Goal: Find specific page/section: Find specific page/section

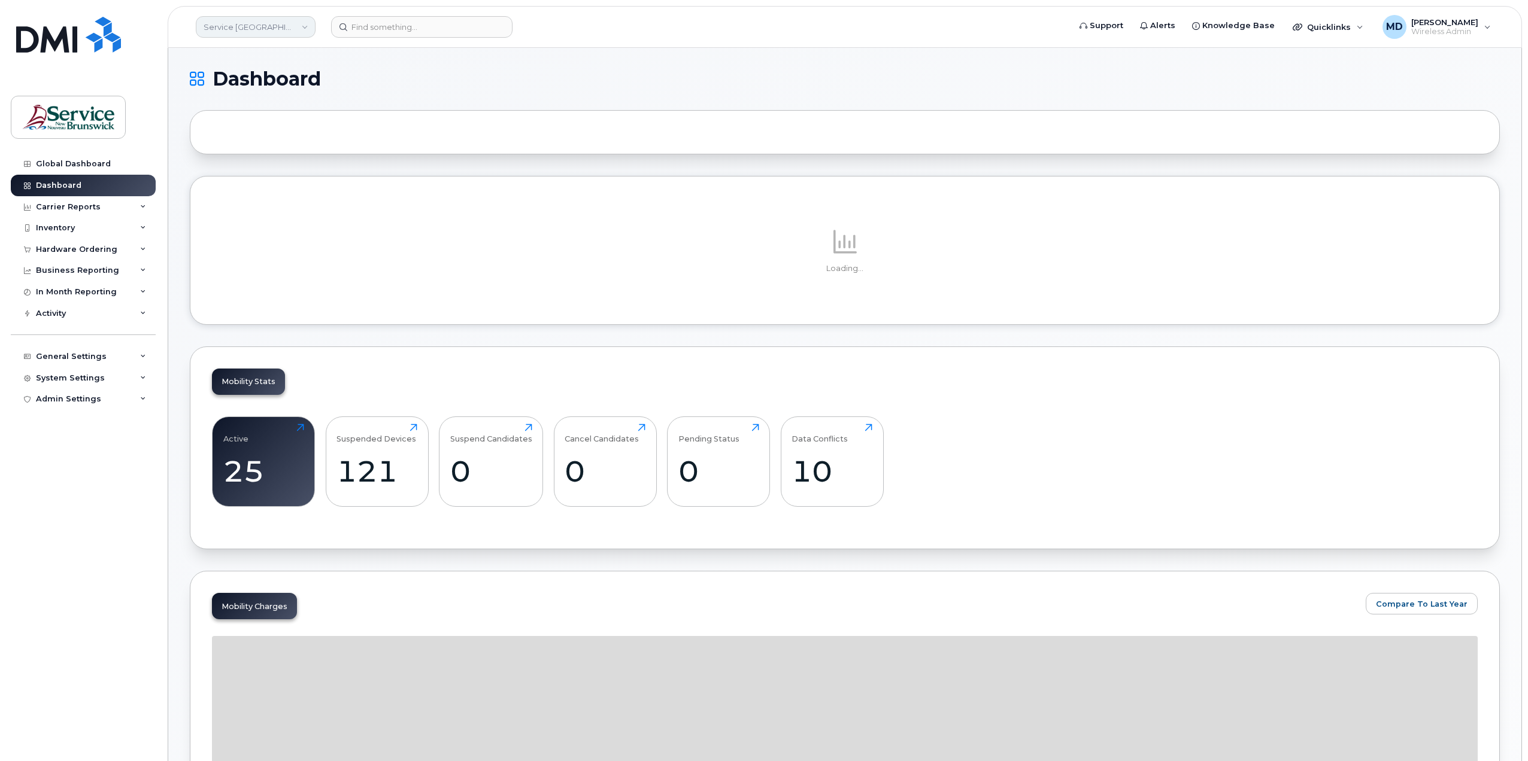
click at [307, 28] on link "Service [GEOGRAPHIC_DATA] (SNB)" at bounding box center [256, 27] width 120 height 22
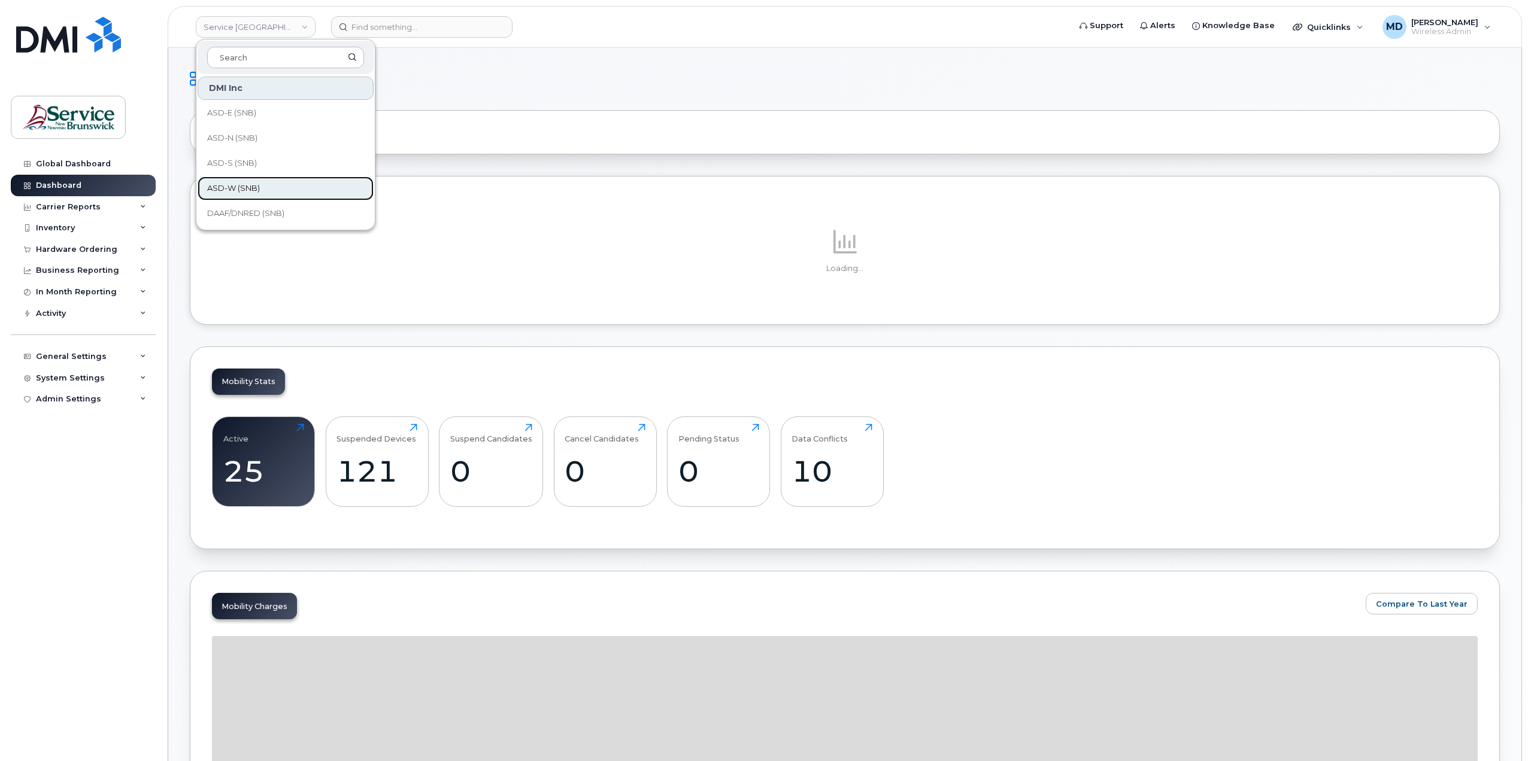
click at [238, 190] on span "ASD-W (SNB)" at bounding box center [233, 189] width 53 height 12
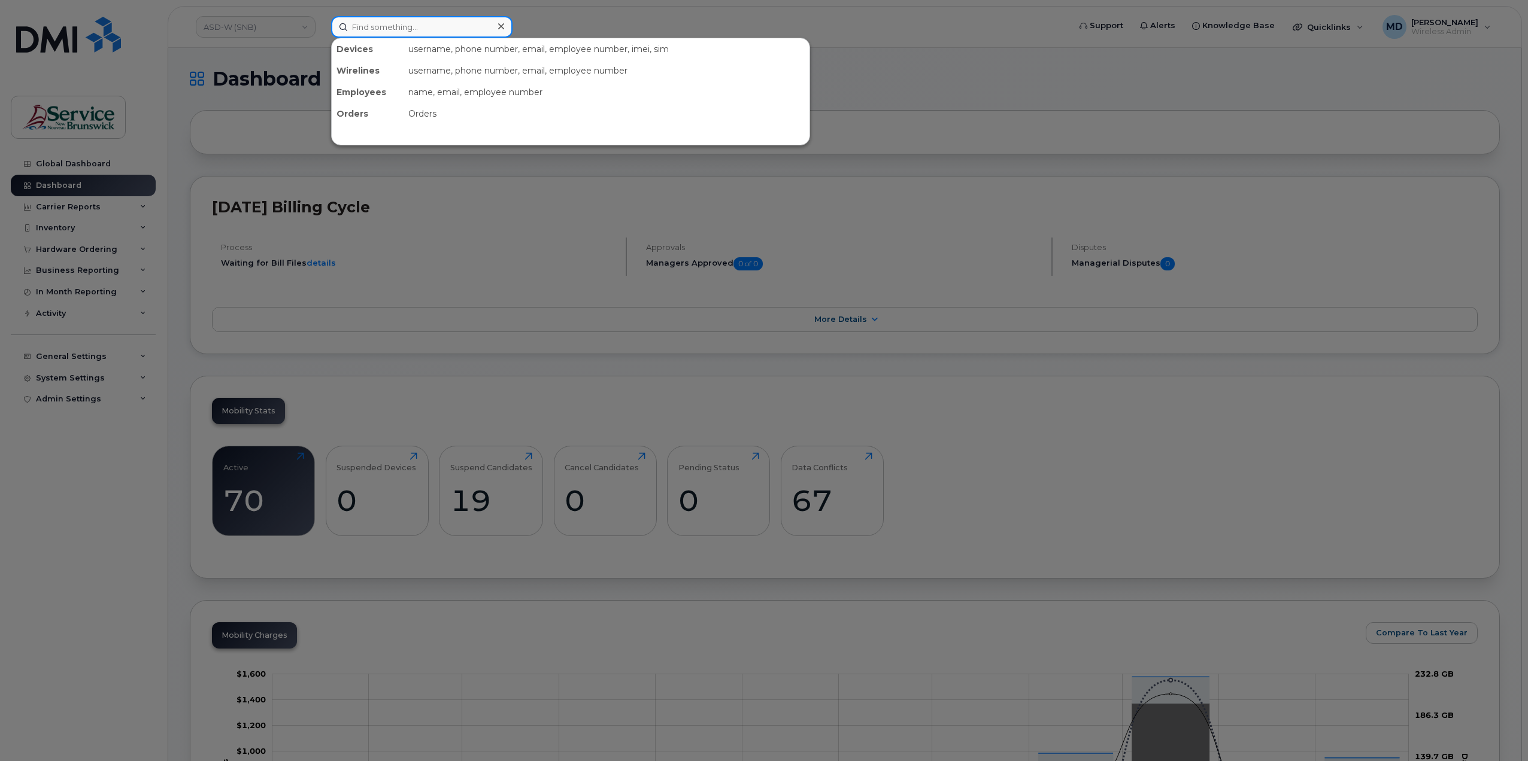
click at [450, 20] on input at bounding box center [421, 27] width 181 height 22
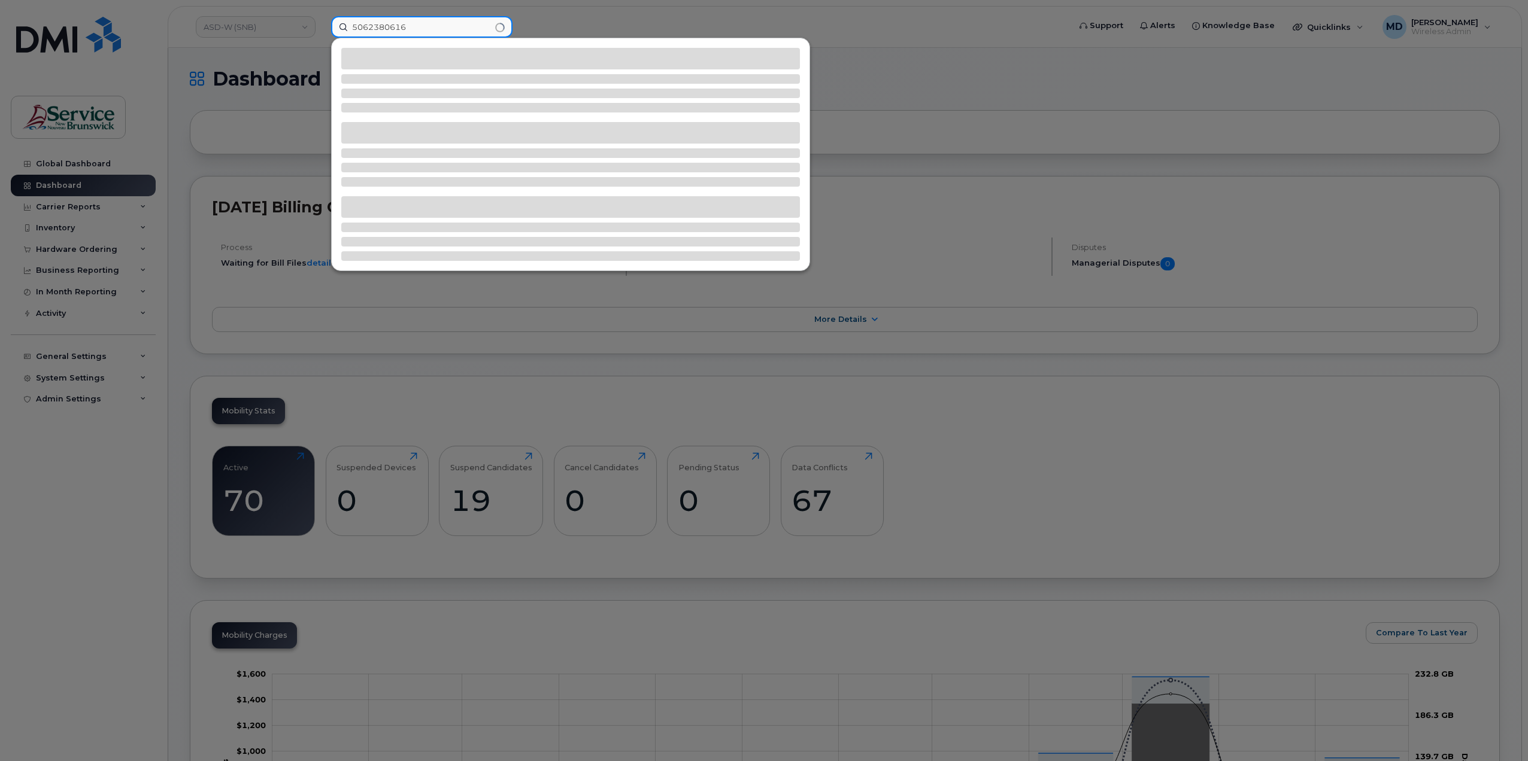
type input "5062380616"
drag, startPoint x: 417, startPoint y: 27, endPoint x: 301, endPoint y: 26, distance: 116.1
click at [321, 26] on div "5062380616" at bounding box center [695, 27] width 749 height 22
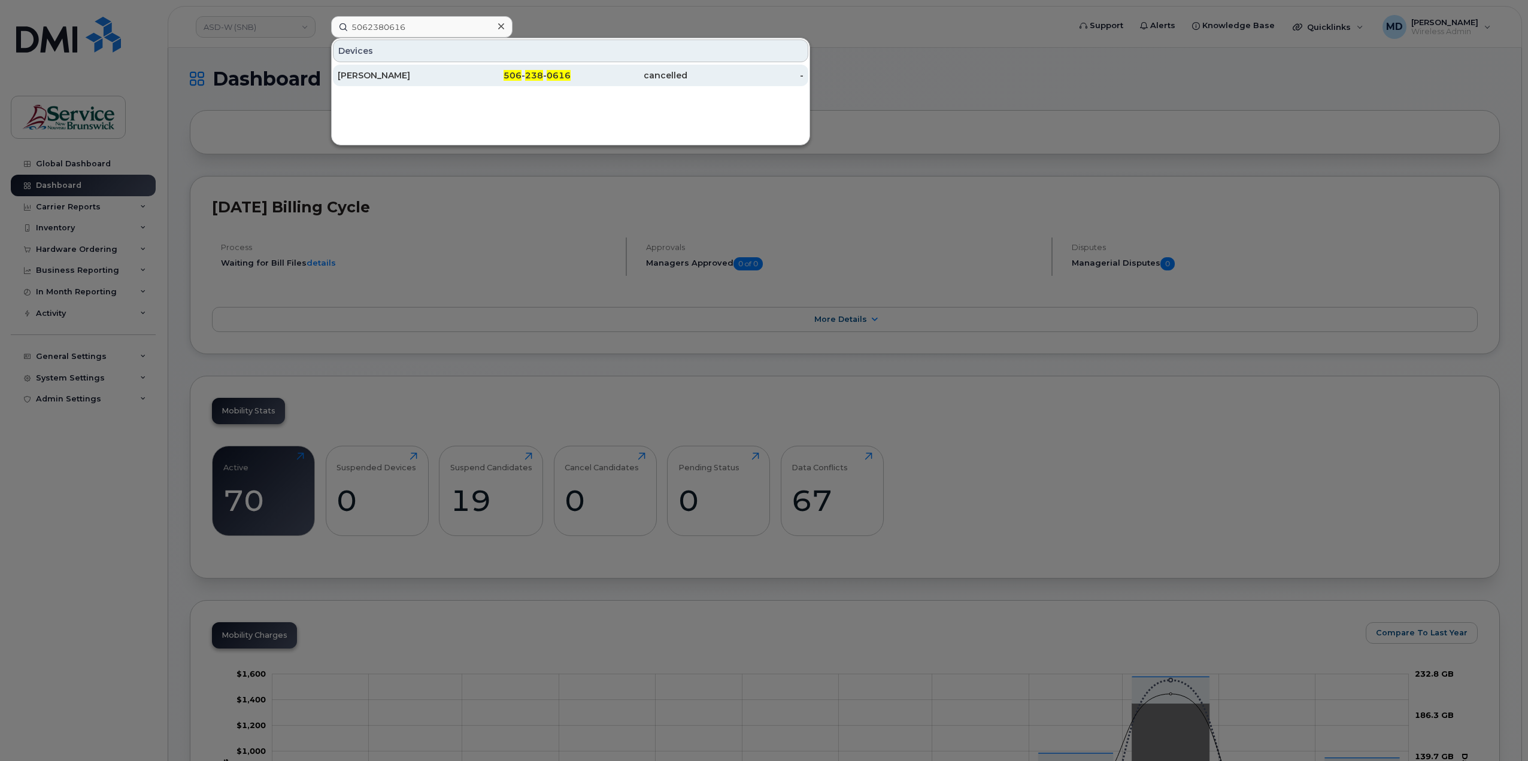
click at [553, 80] on div "506 - 238 - 0616" at bounding box center [512, 75] width 117 height 12
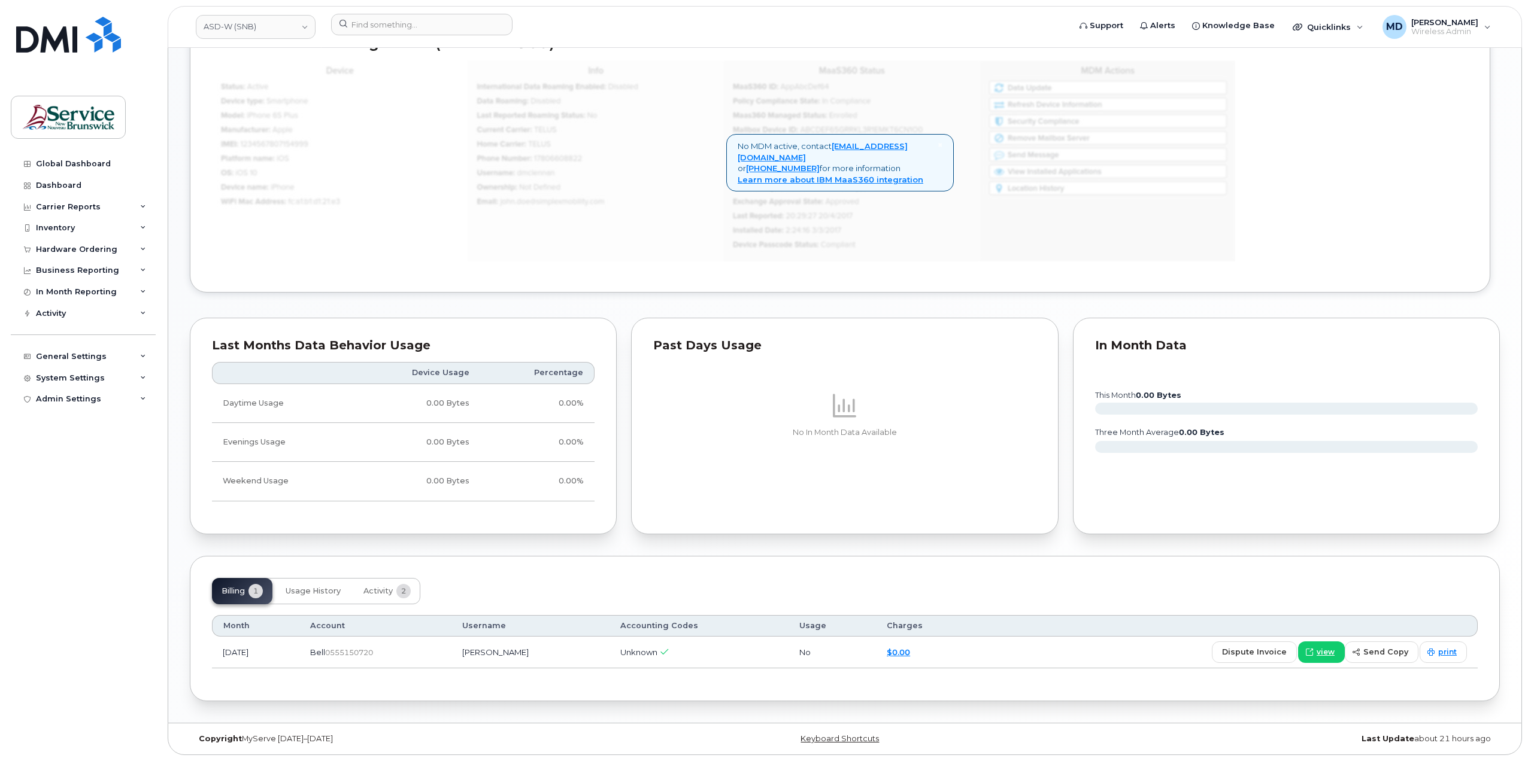
scroll to position [645, 0]
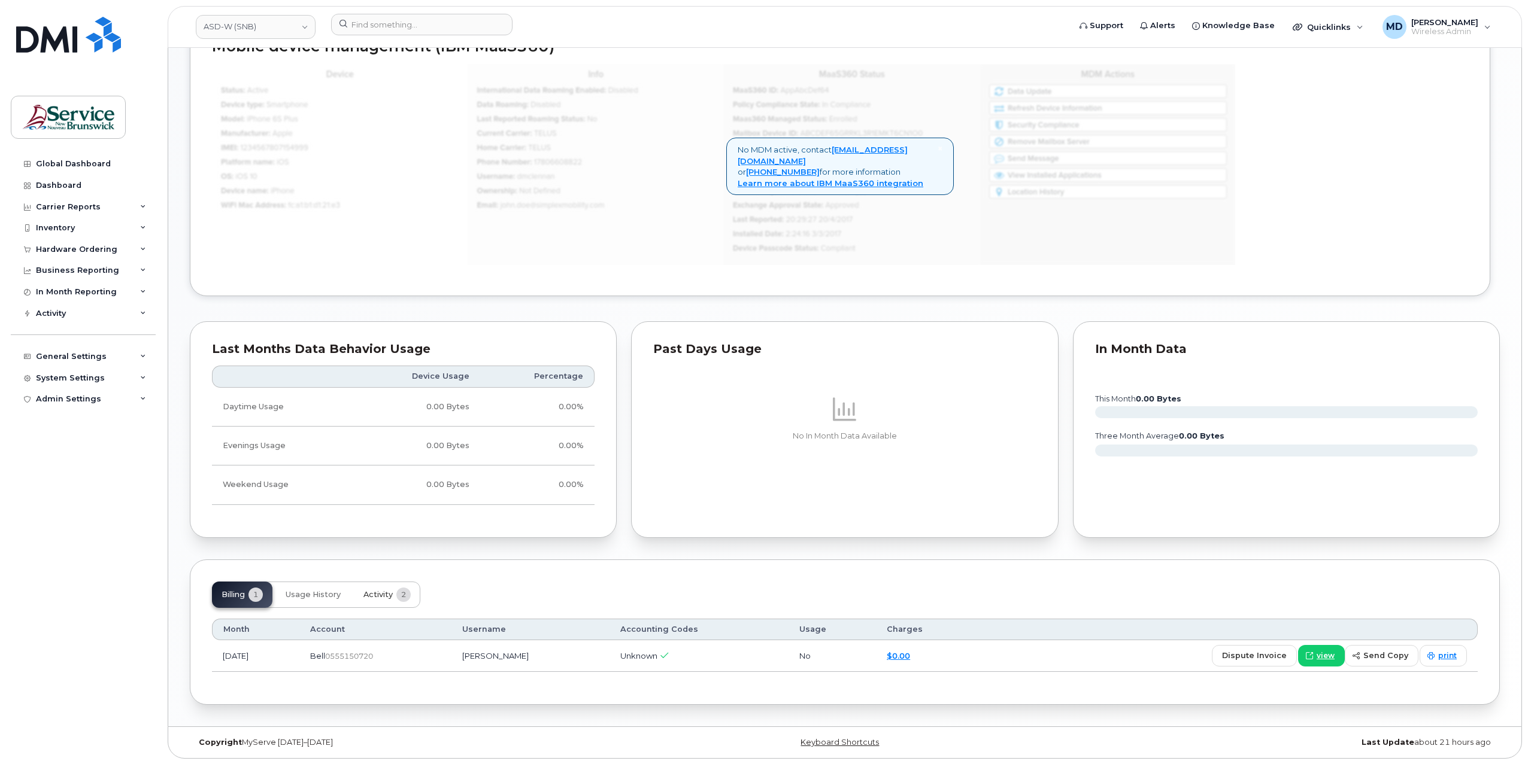
click at [384, 592] on span "Activity" at bounding box center [377, 595] width 29 height 10
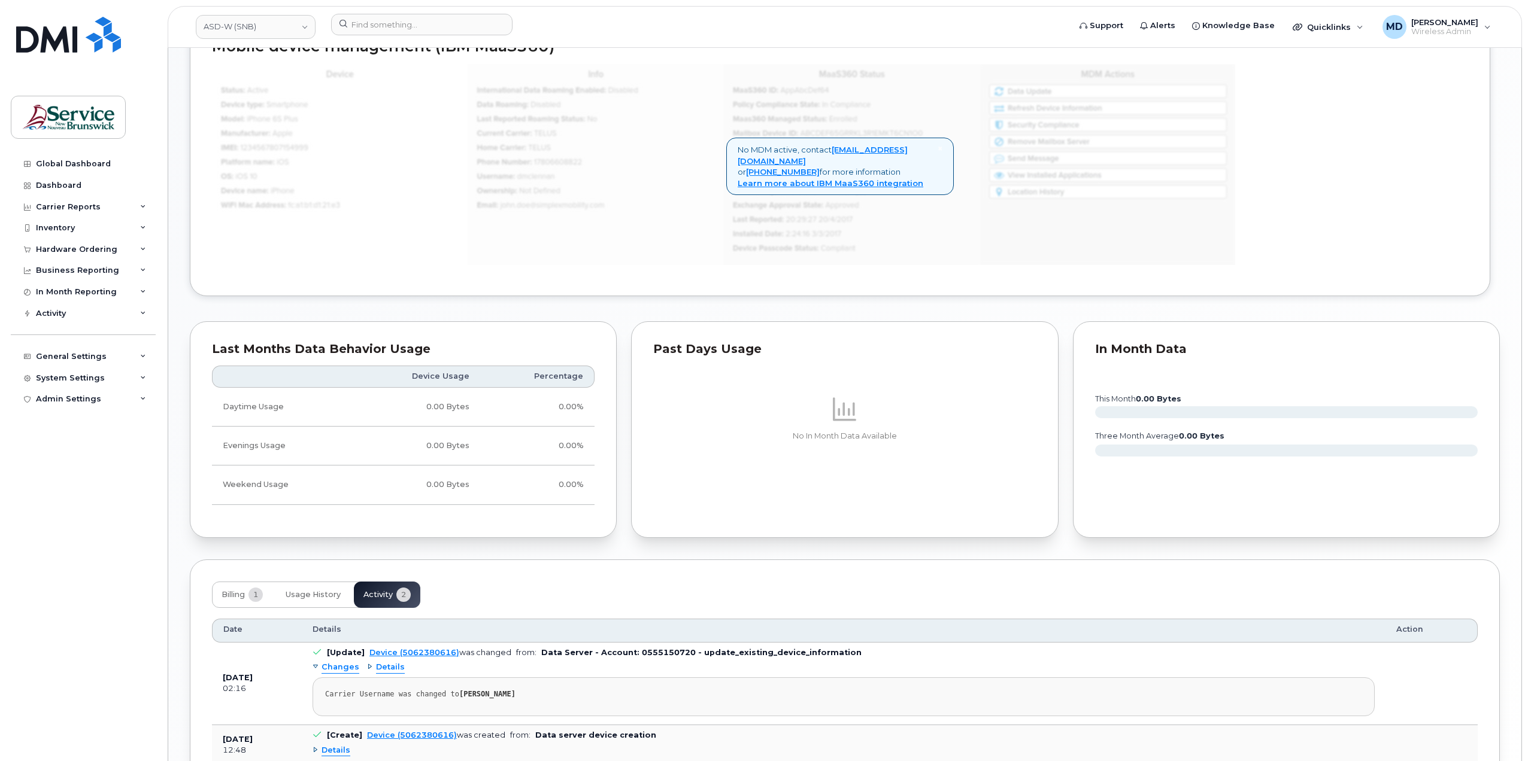
scroll to position [748, 0]
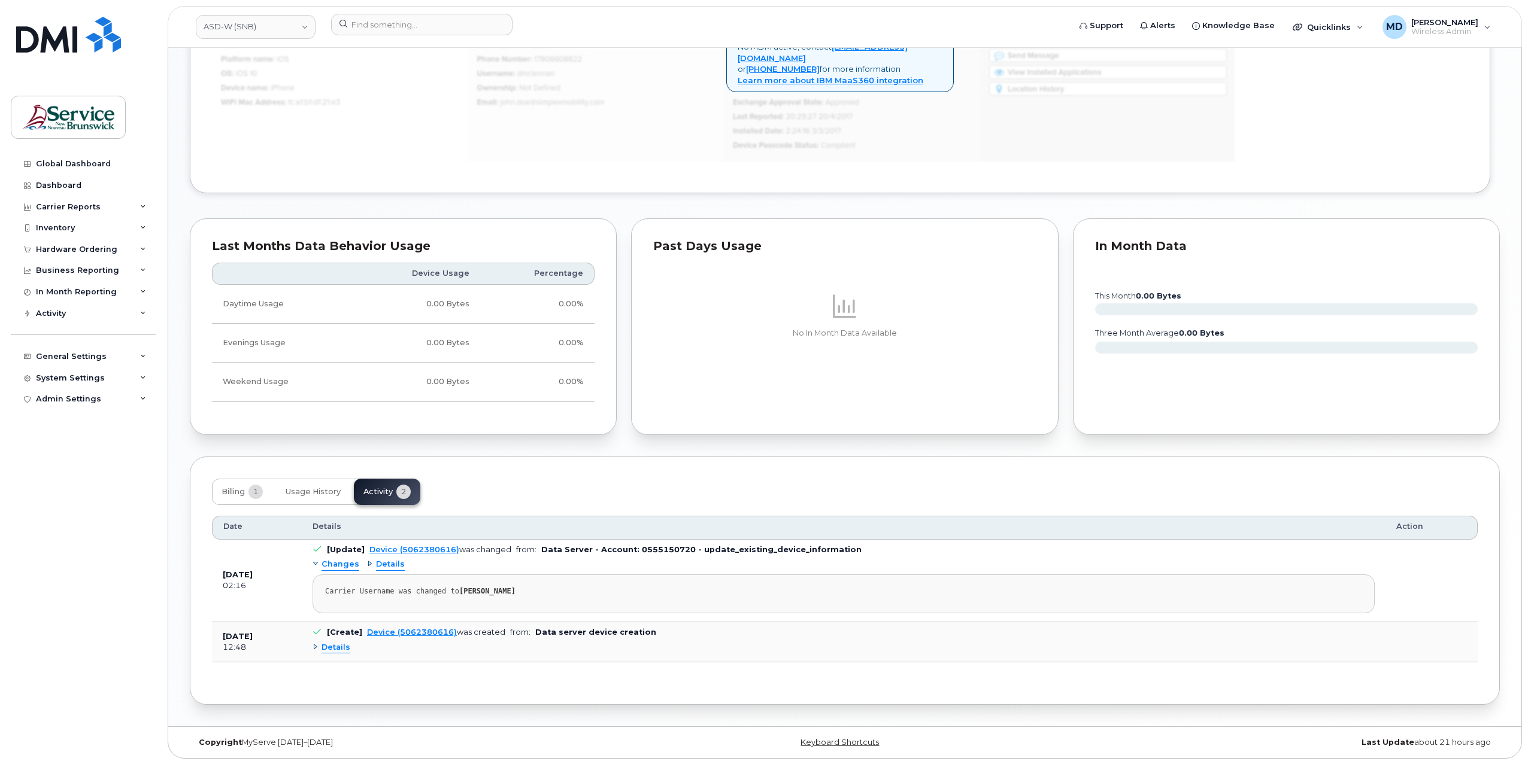
click at [337, 645] on span "Details" at bounding box center [335, 647] width 29 height 11
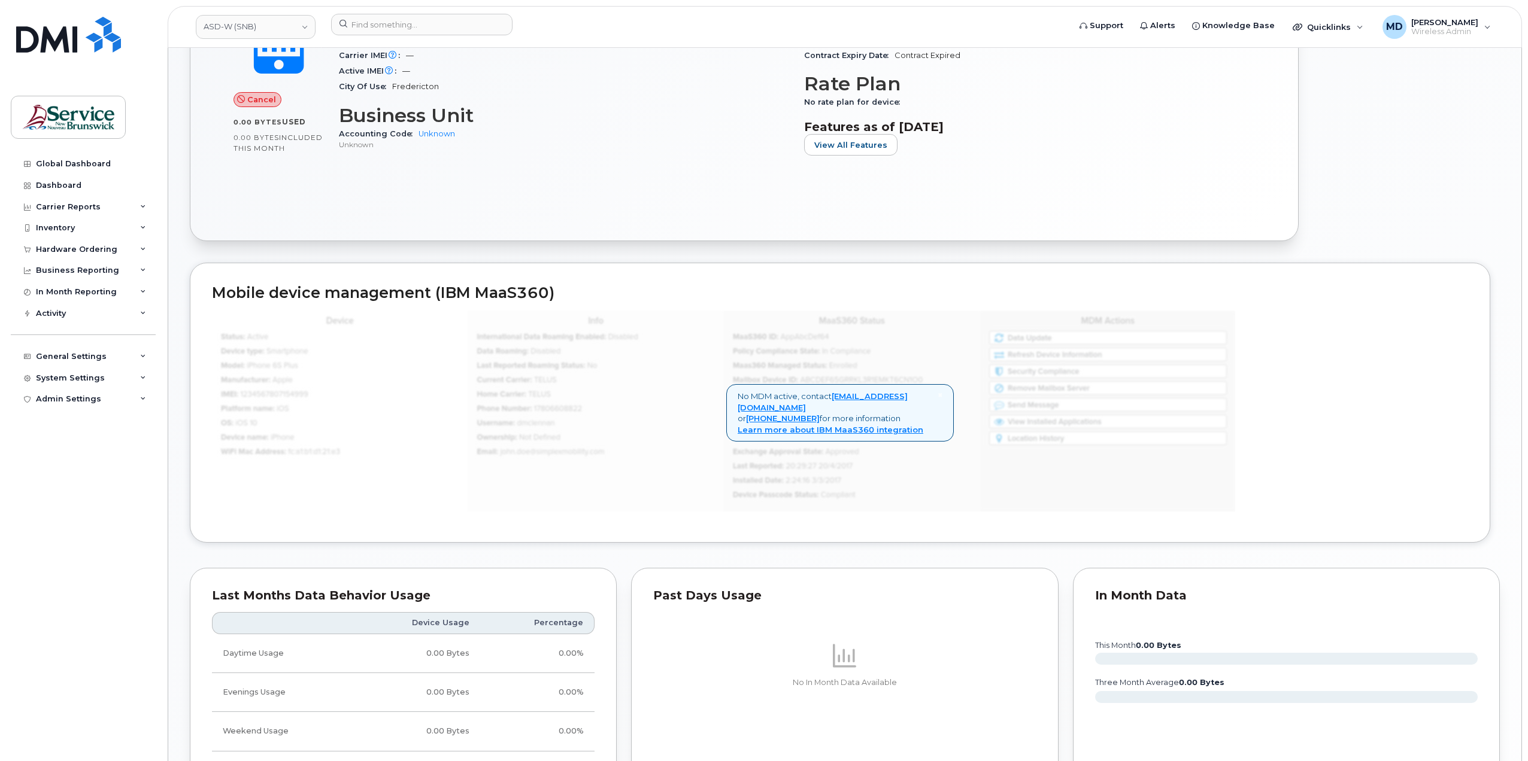
scroll to position [599, 0]
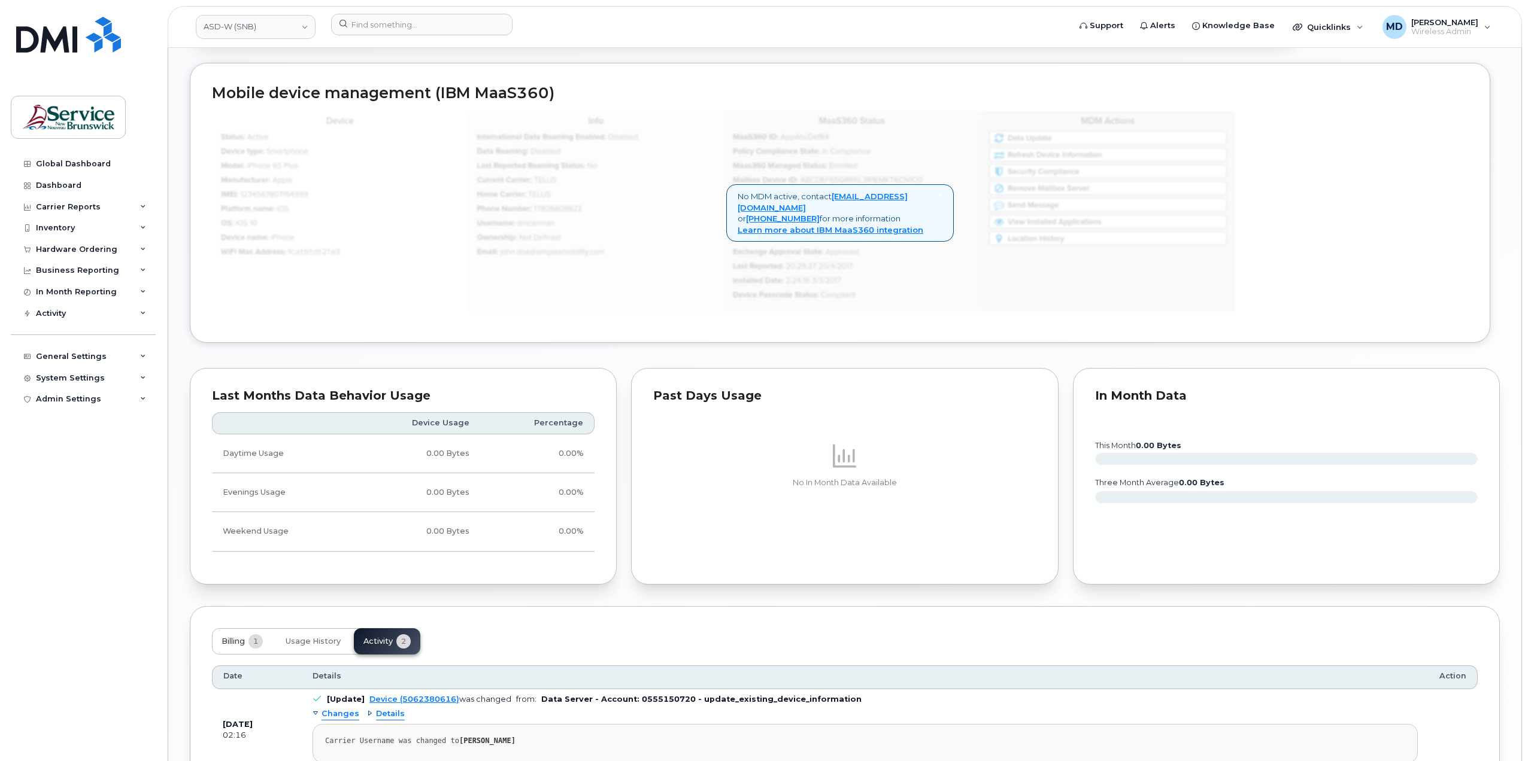
click at [242, 633] on button "Billing 1" at bounding box center [242, 642] width 60 height 26
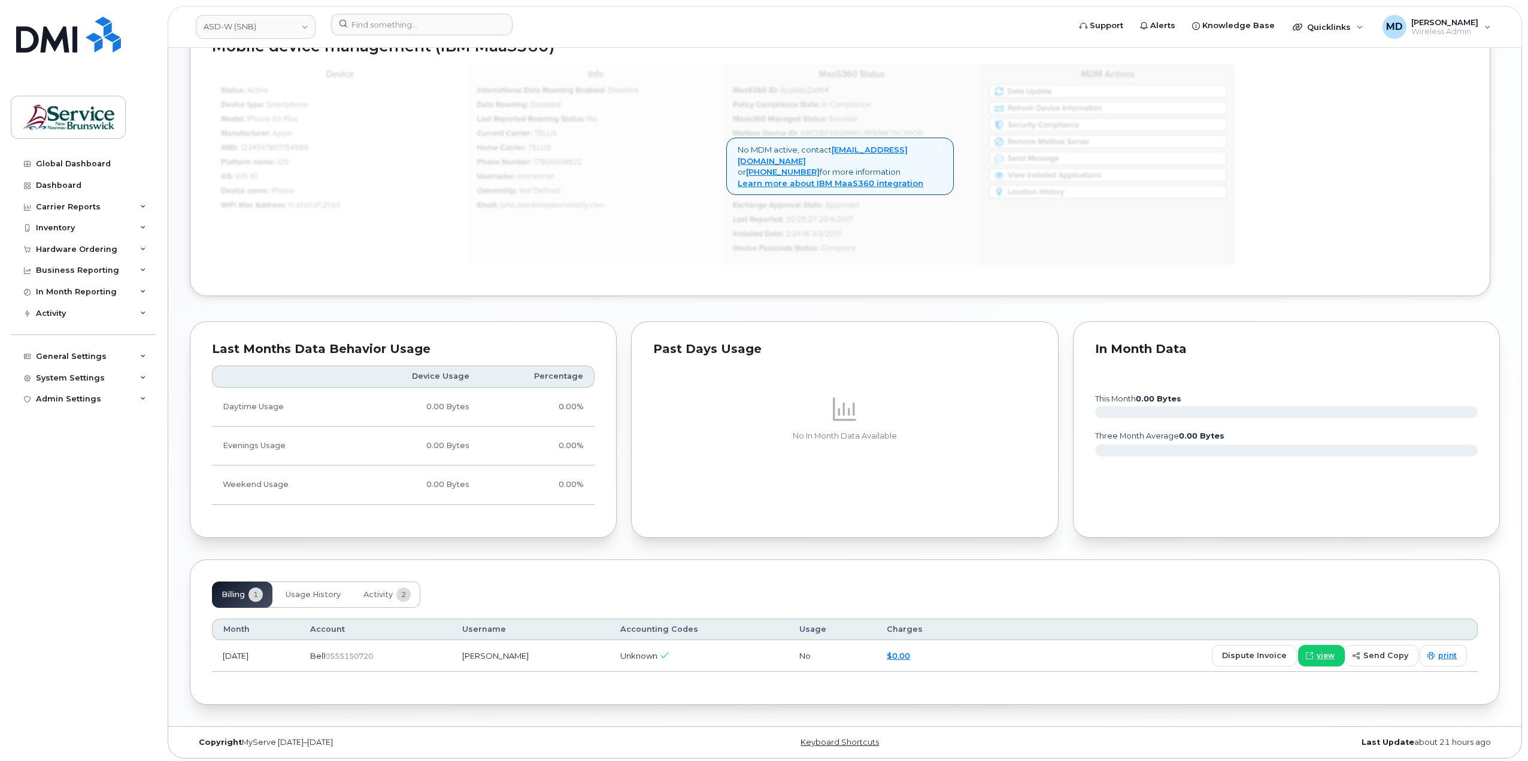
scroll to position [446, 0]
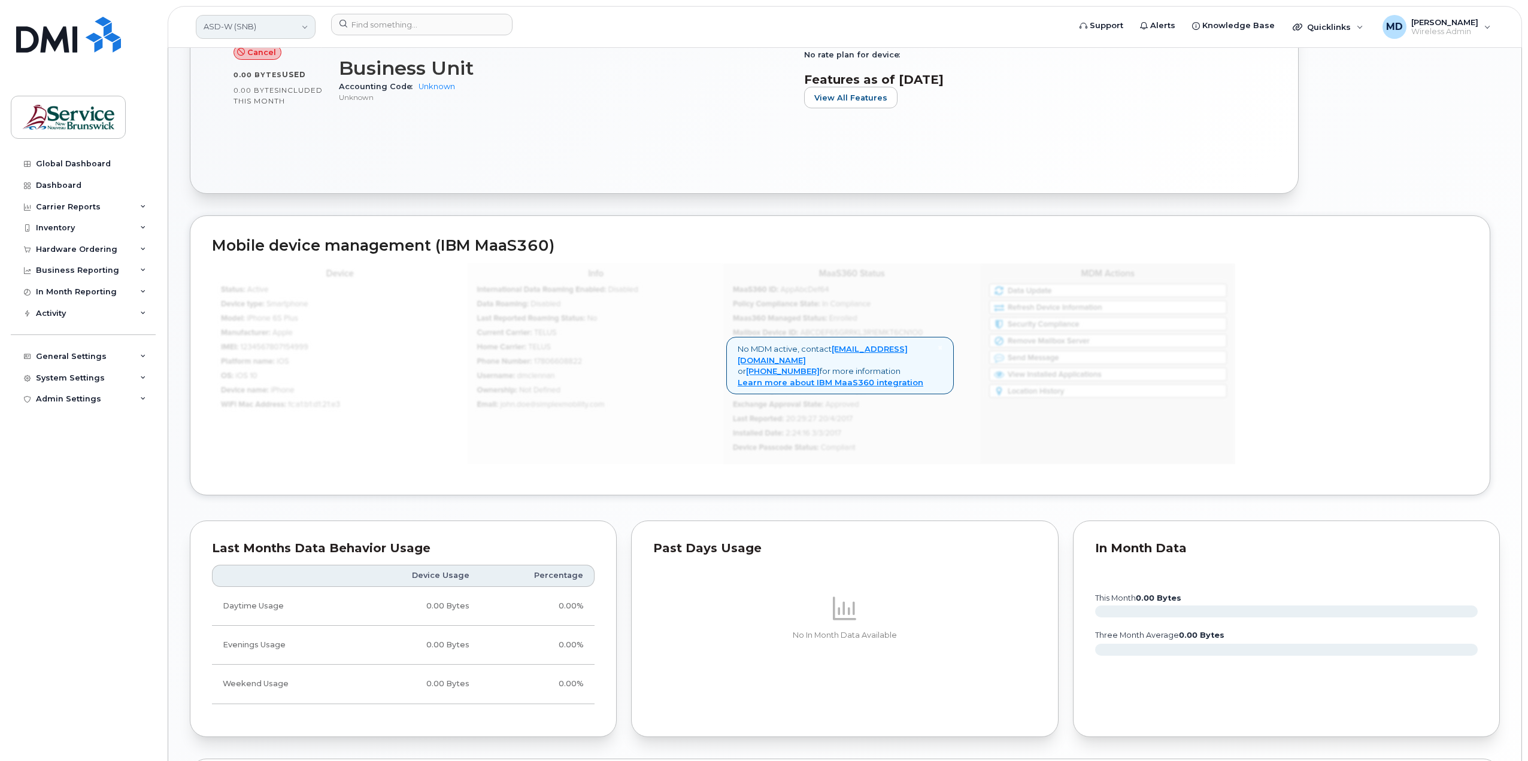
click at [276, 29] on link "ASD-W (SNB)" at bounding box center [256, 27] width 120 height 24
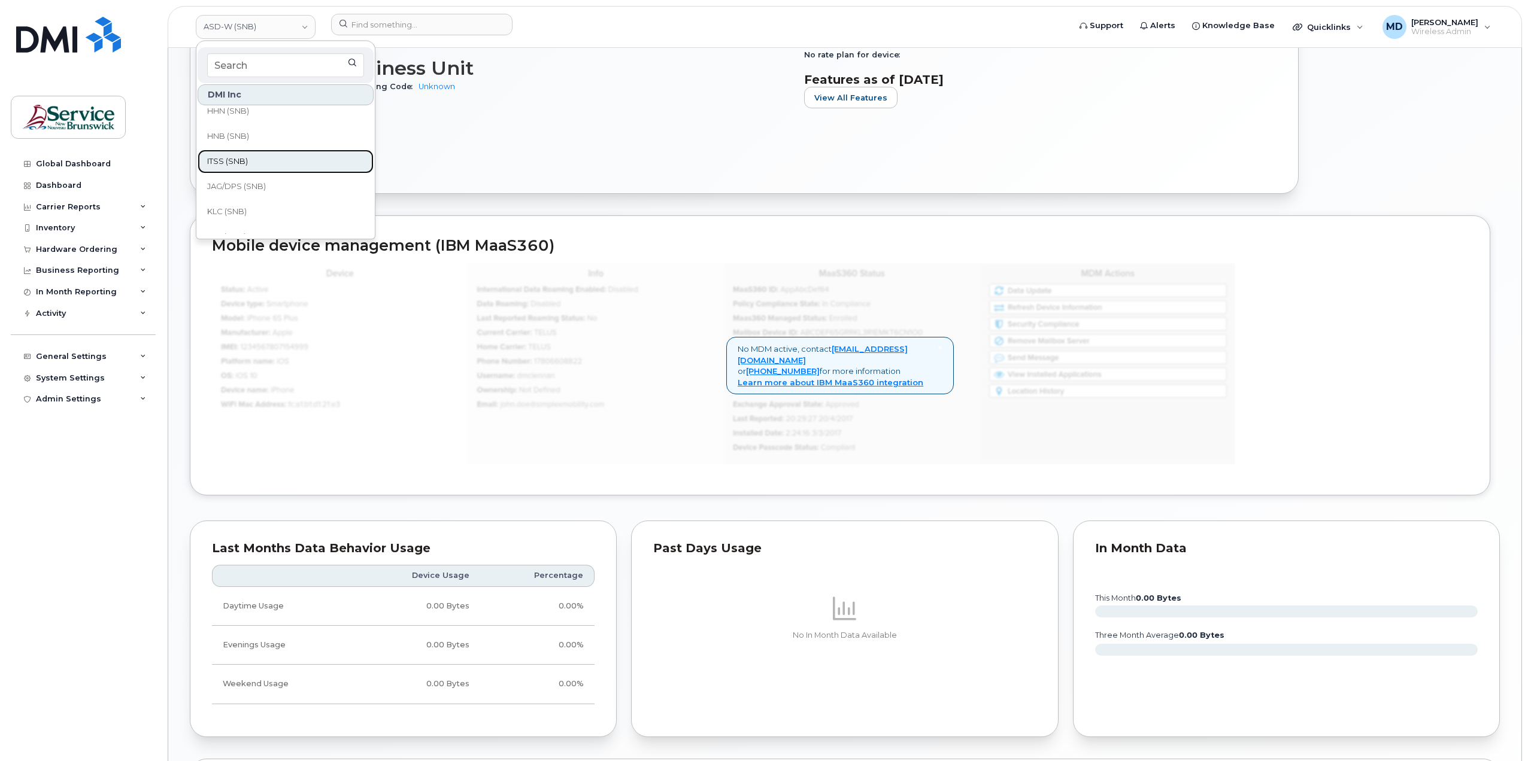
click at [321, 164] on link "ITSS (SNB)" at bounding box center [286, 162] width 176 height 24
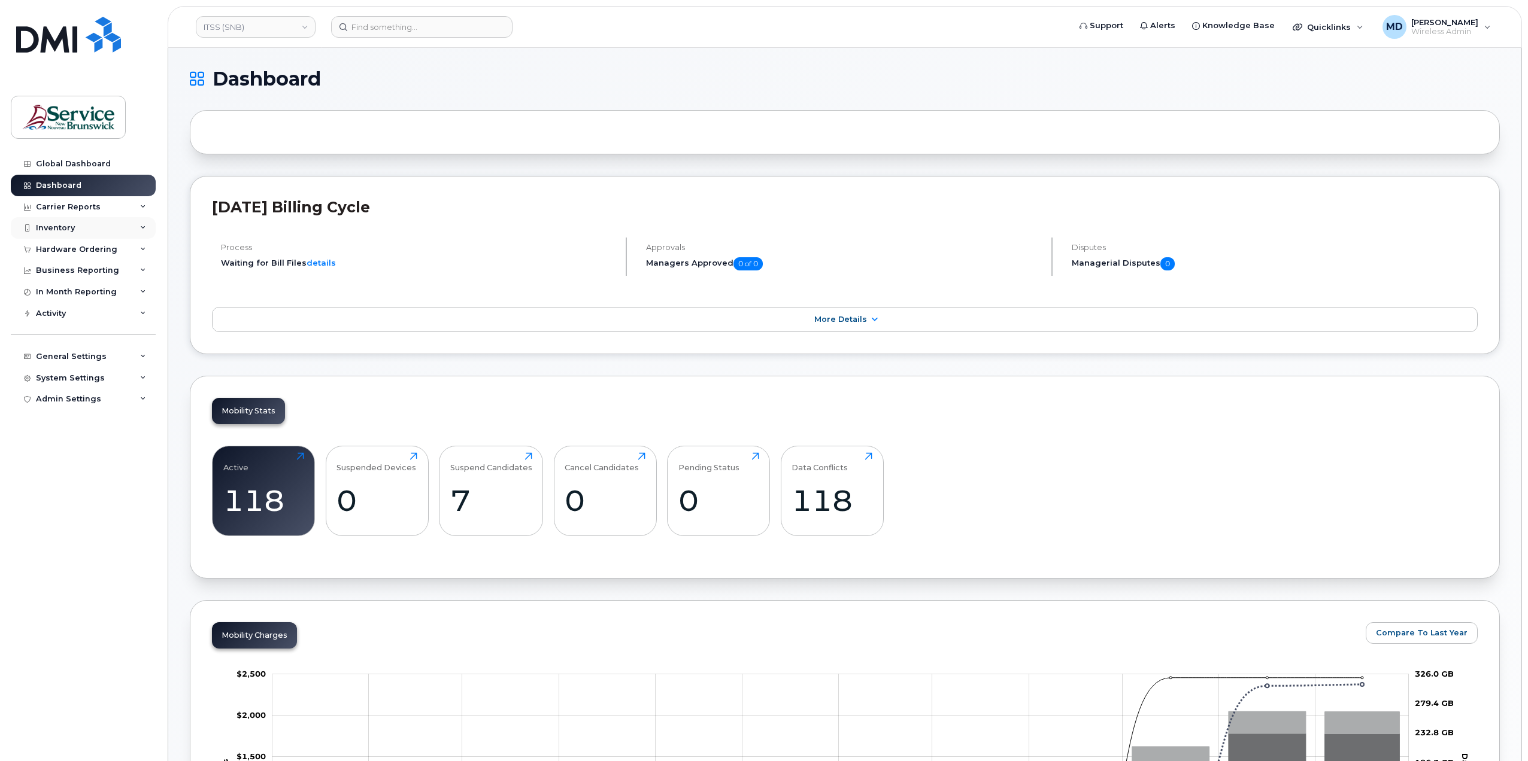
click at [72, 227] on div "Inventory" at bounding box center [55, 228] width 39 height 10
click at [87, 249] on div "Mobility Devices" at bounding box center [75, 250] width 68 height 11
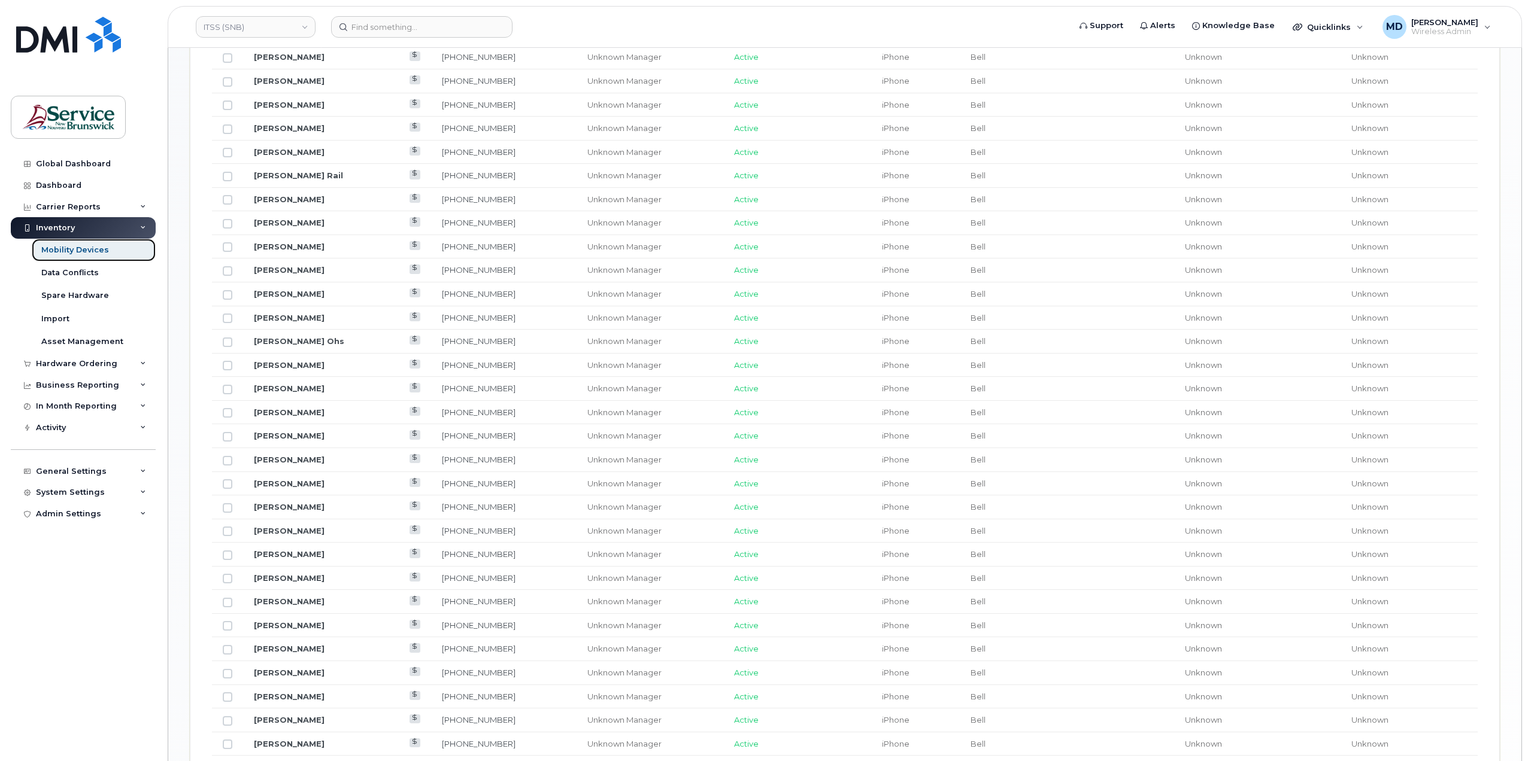
scroll to position [599, 0]
